Goal: Task Accomplishment & Management: Manage account settings

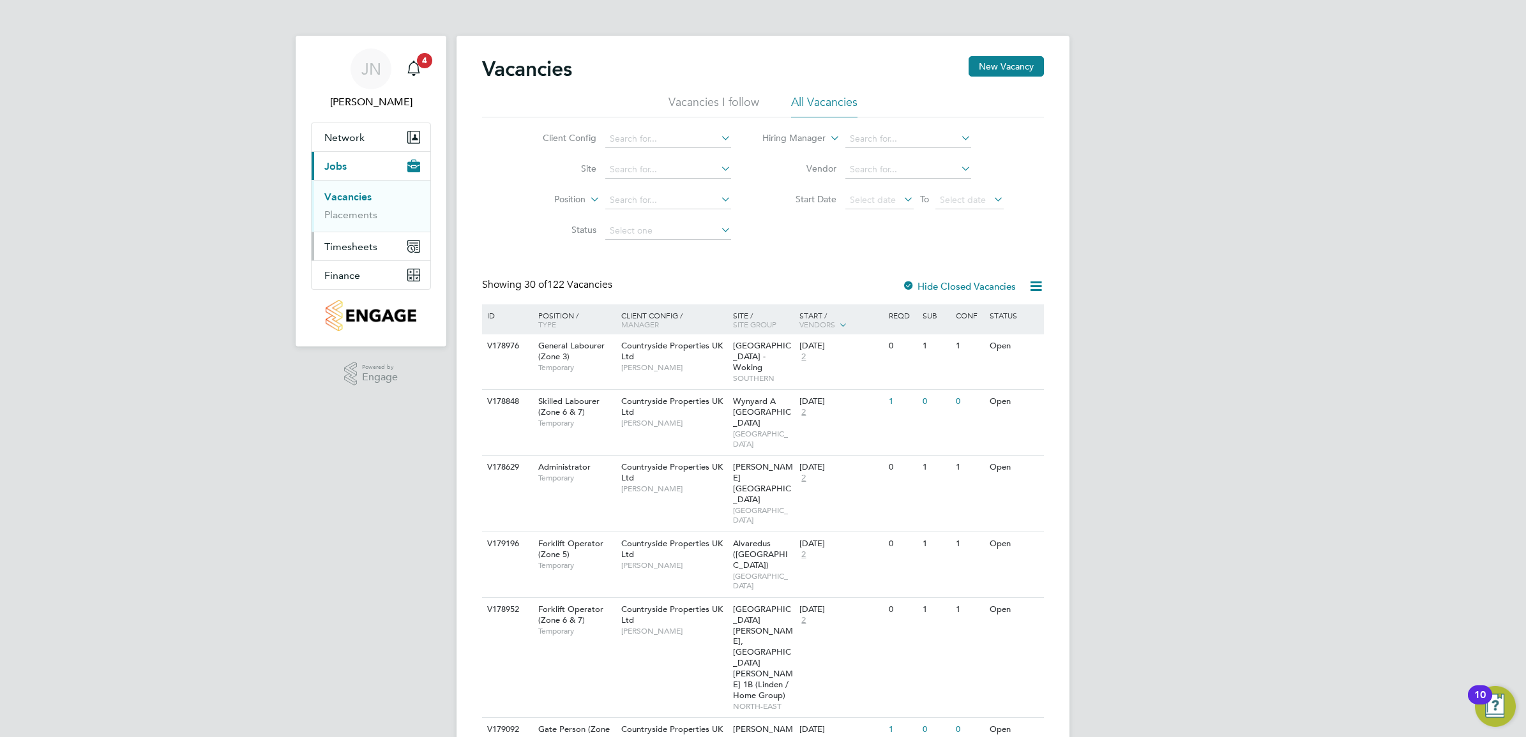
click at [358, 244] on span "Timesheets" at bounding box center [350, 247] width 53 height 12
click at [361, 227] on link "Timesheets" at bounding box center [350, 226] width 53 height 12
click at [353, 250] on span "Timesheets" at bounding box center [350, 247] width 53 height 12
click at [354, 225] on link "Timesheets" at bounding box center [350, 226] width 53 height 12
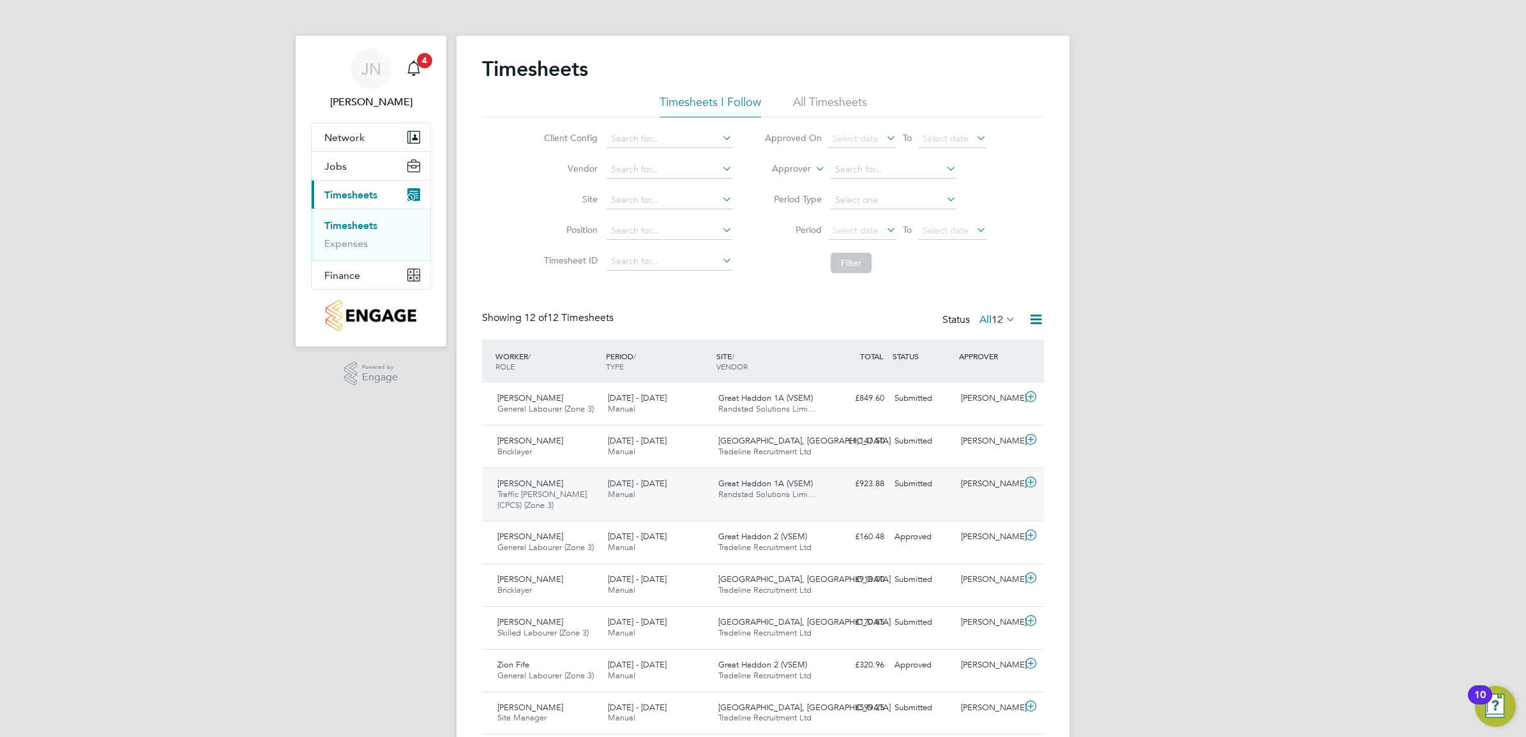
click at [812, 481] on div "Great Haddon 1A (VSEM) Randstad Solutions Limi…" at bounding box center [768, 490] width 110 height 32
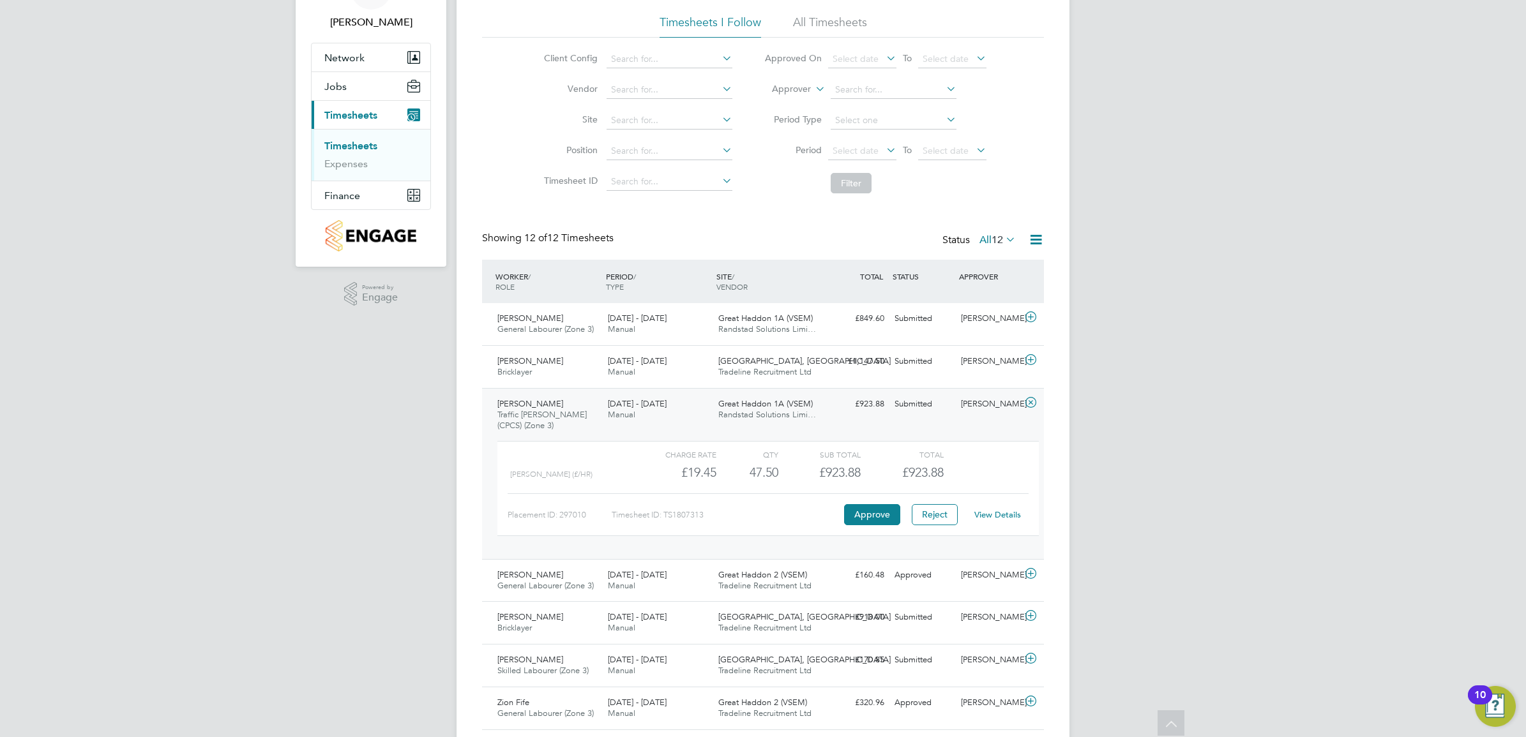
click at [584, 423] on div "Olusheyi Kayode Traffic Marshall (CPCS) (Zone 3) 18 - 24 Aug 2025" at bounding box center [547, 415] width 110 height 43
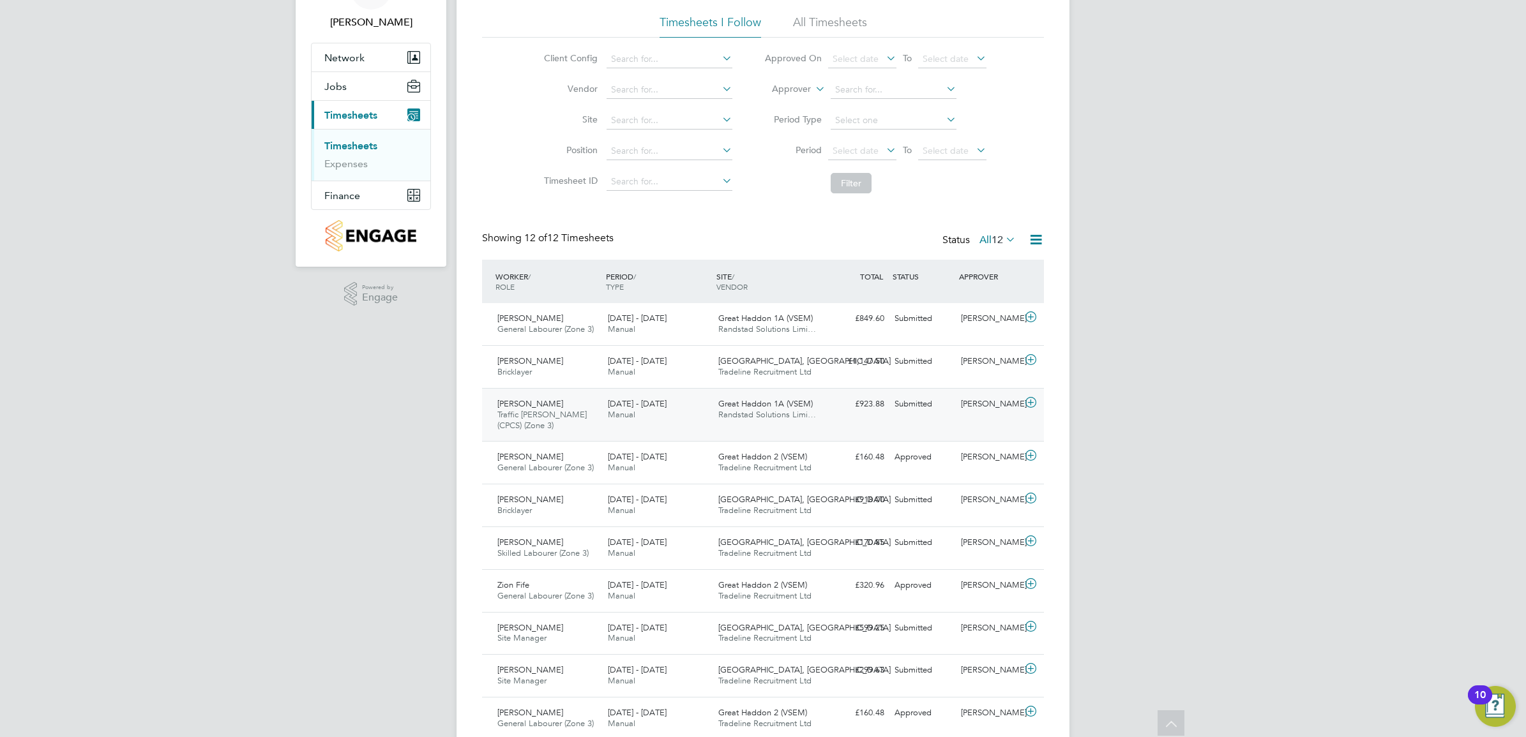
click at [595, 425] on div "Olusheyi Kayode Traffic Marshall (CPCS) (Zone 3) 18 - 24 Aug 2025" at bounding box center [547, 415] width 110 height 43
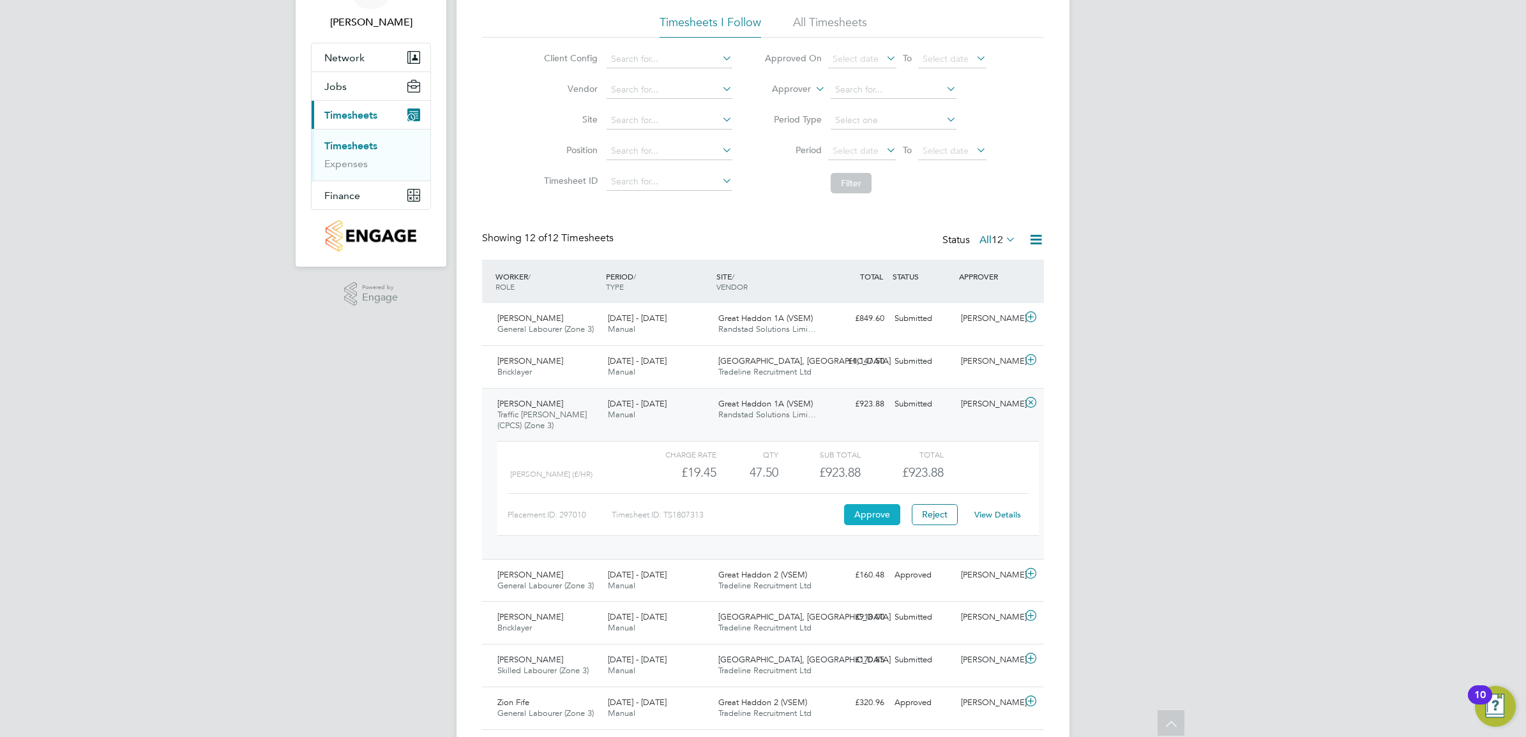
click at [872, 515] on button "Approve" at bounding box center [872, 514] width 56 height 20
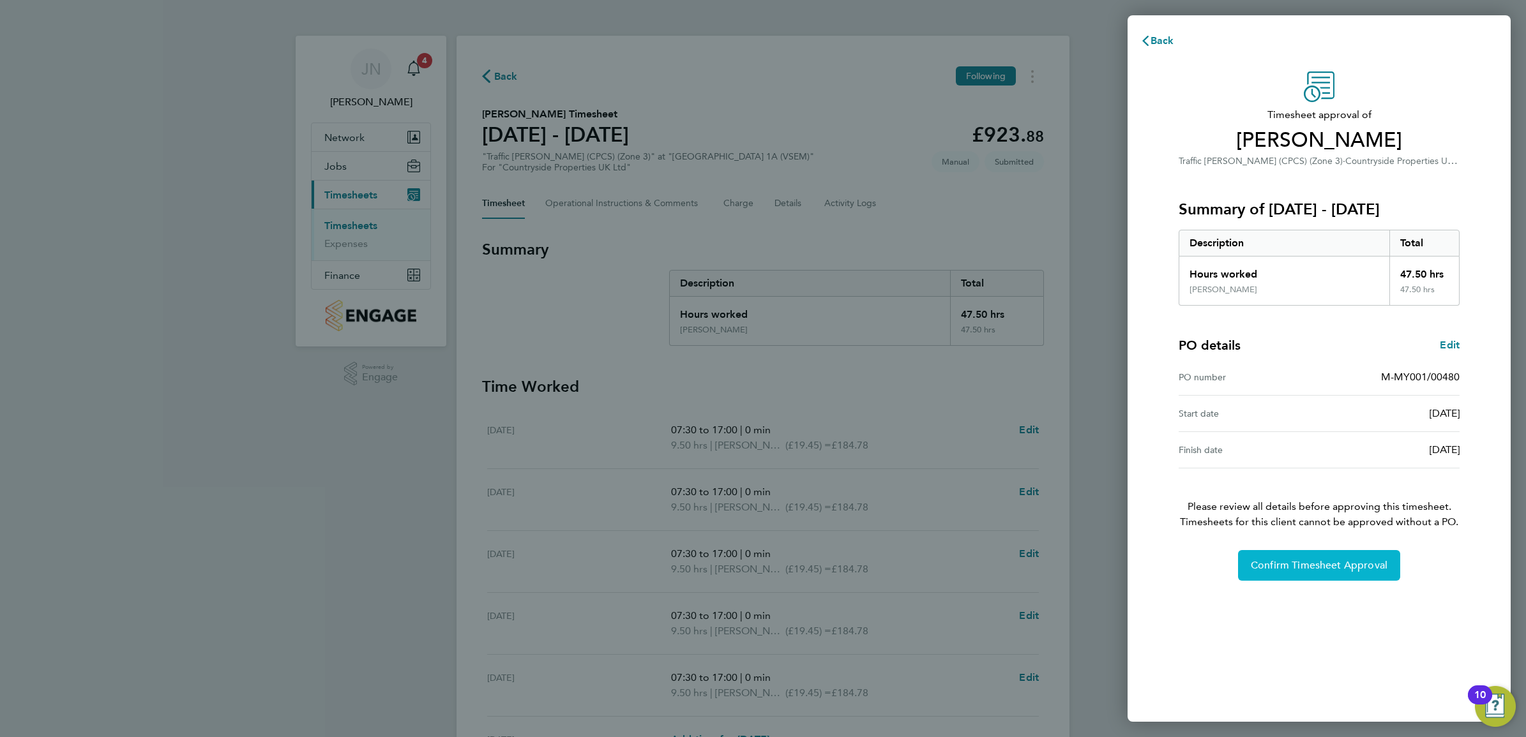
click at [1294, 564] on span "Confirm Timesheet Approval" at bounding box center [1319, 565] width 137 height 13
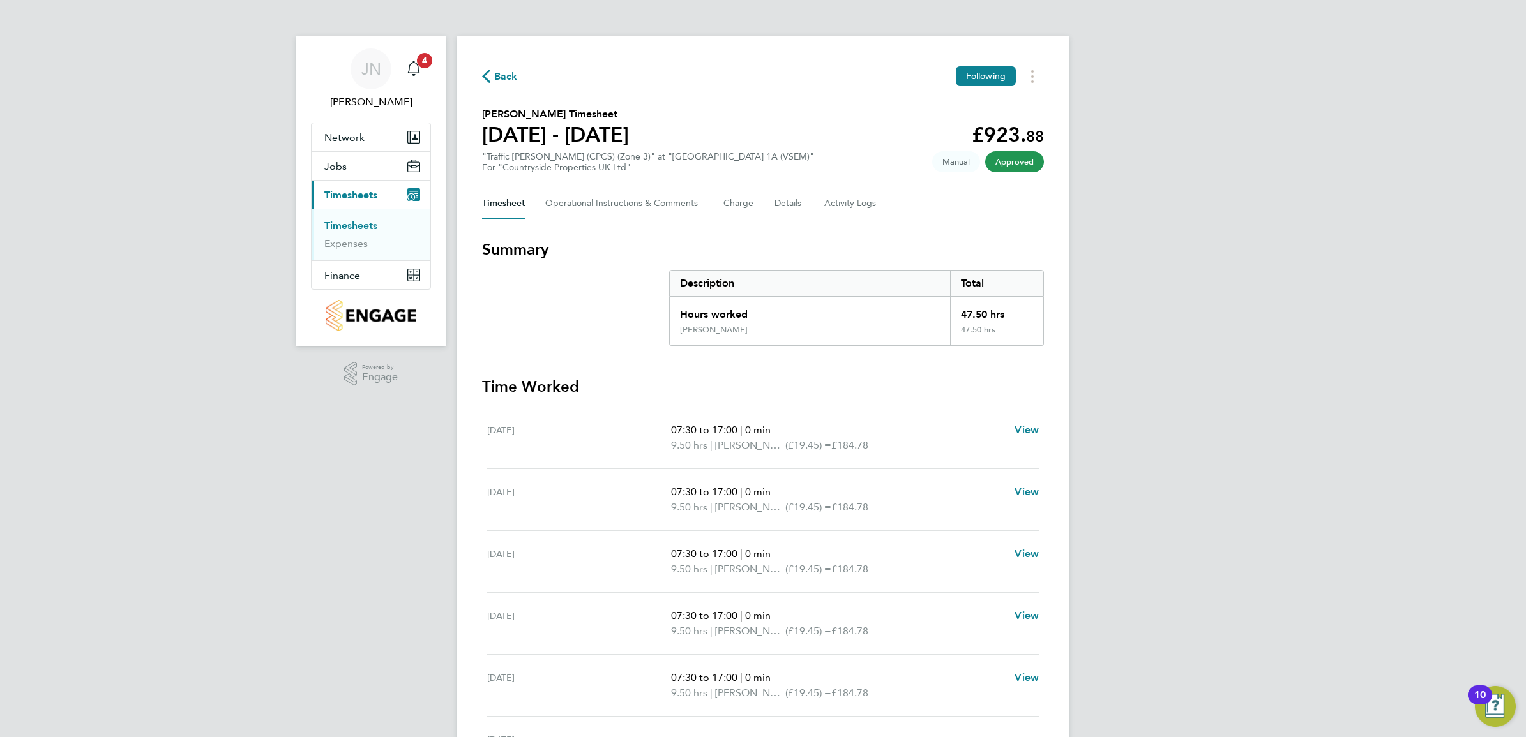
click at [359, 223] on link "Timesheets" at bounding box center [350, 226] width 53 height 12
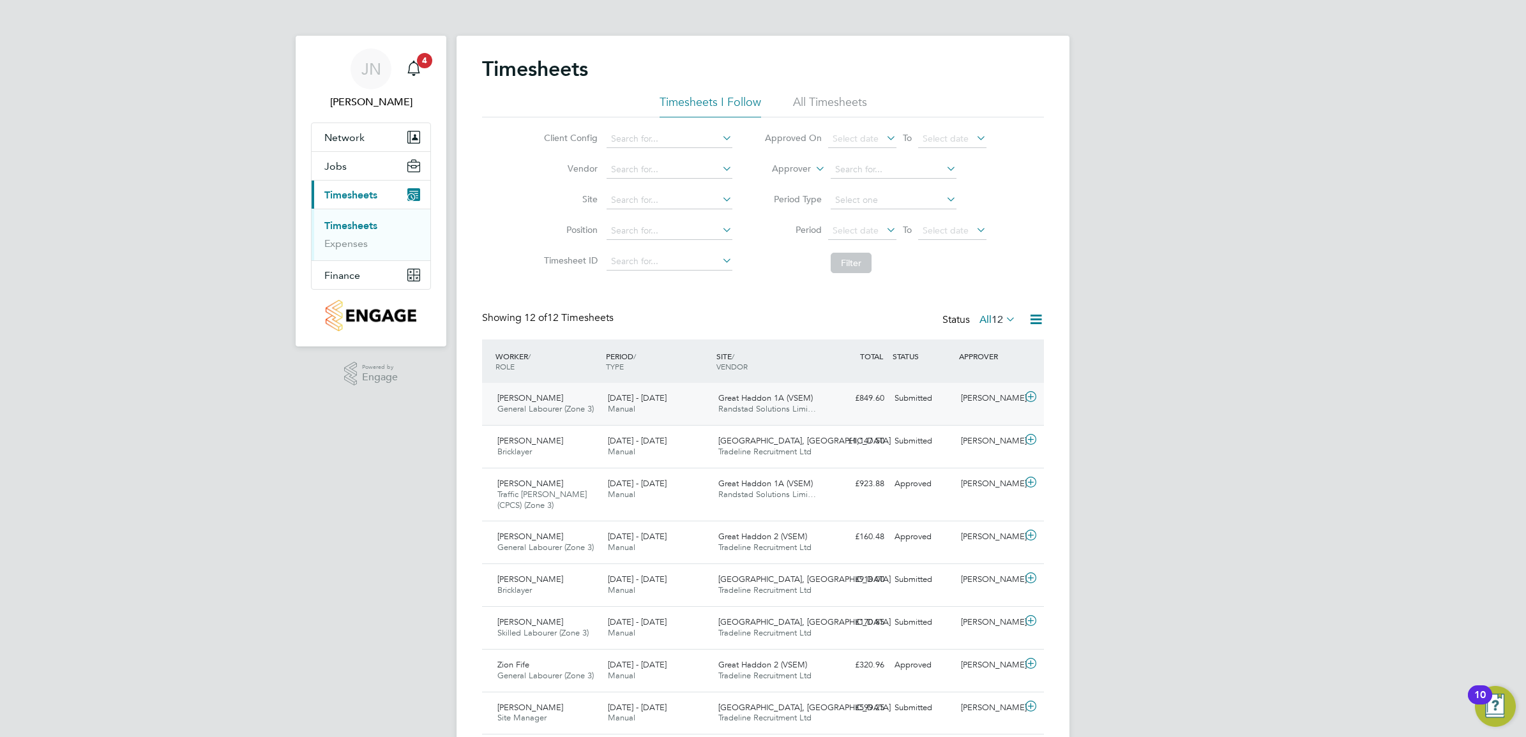
click at [701, 404] on div "18 - 24 Aug 2025 Manual" at bounding box center [658, 404] width 110 height 32
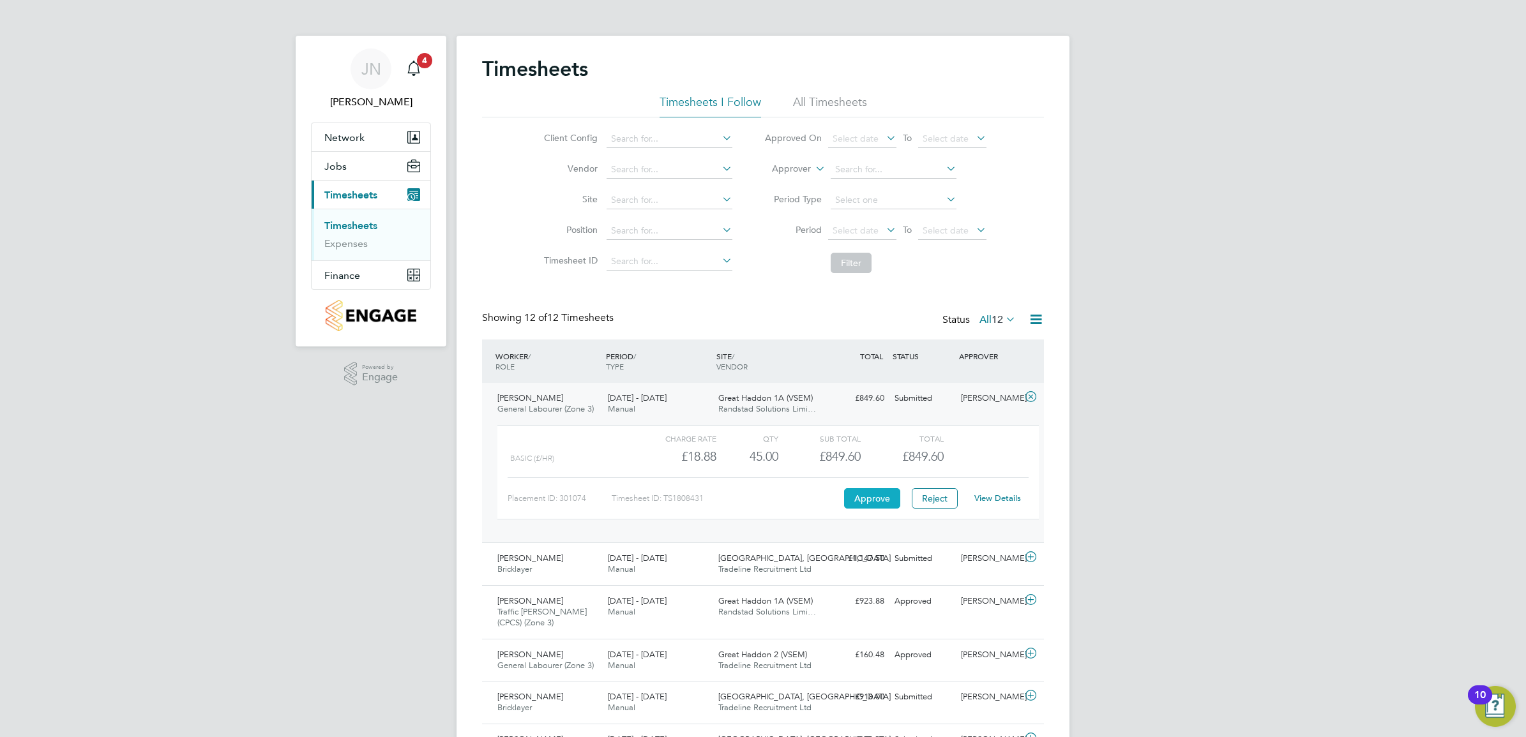
click at [872, 495] on button "Approve" at bounding box center [872, 498] width 56 height 20
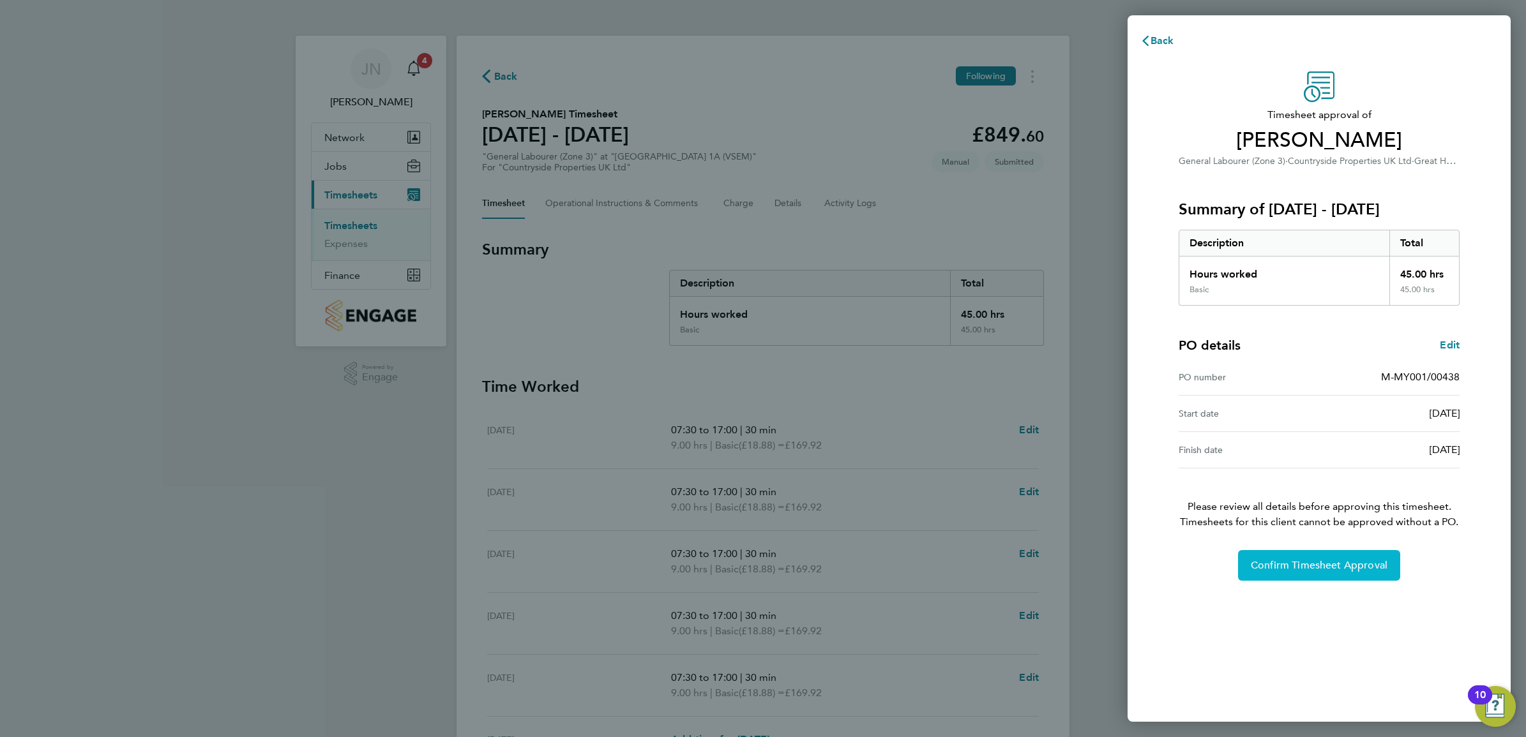
click at [1304, 565] on span "Confirm Timesheet Approval" at bounding box center [1319, 565] width 137 height 13
